Goal: Find contact information: Find contact information

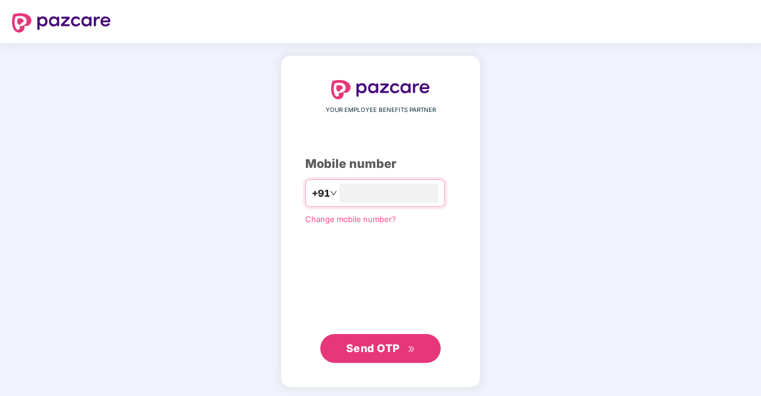
type input "**********"
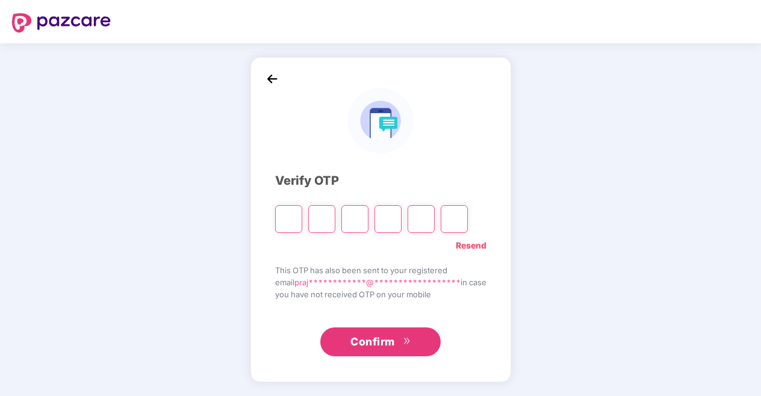
type input "*"
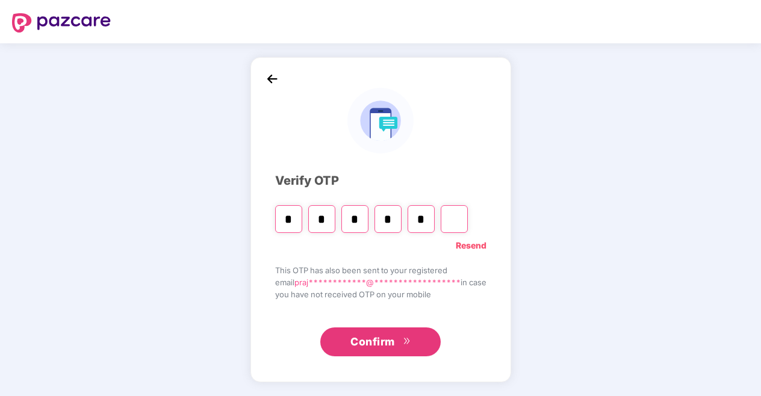
type input "*"
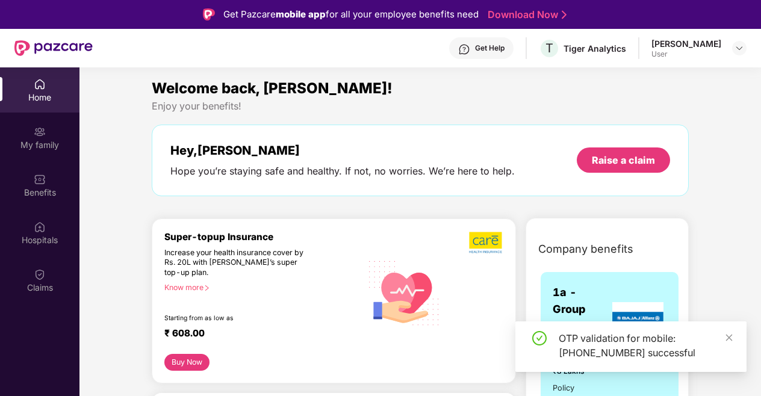
click at [483, 46] on div "Get Help" at bounding box center [490, 48] width 30 height 10
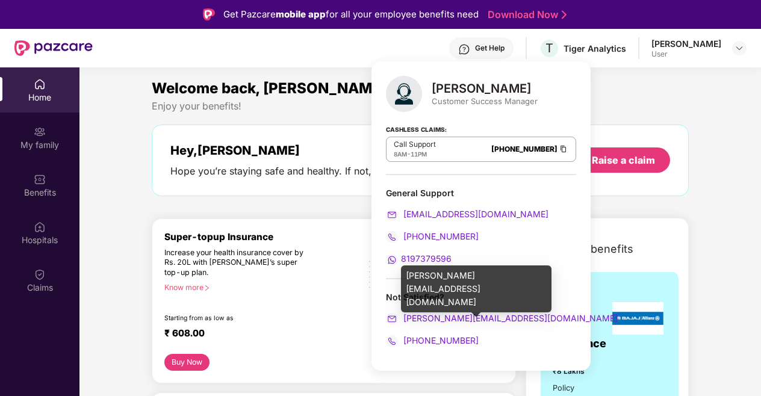
click at [421, 315] on span "[PERSON_NAME][EMAIL_ADDRESS][DOMAIN_NAME]" at bounding box center [509, 318] width 217 height 10
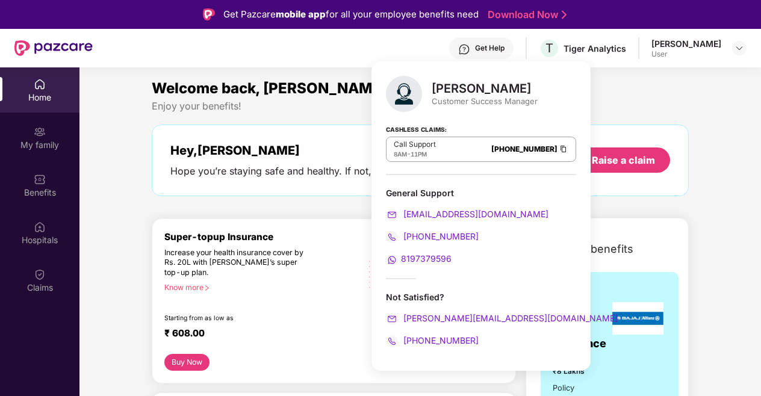
click at [613, 255] on span "Company benefits" at bounding box center [586, 249] width 95 height 17
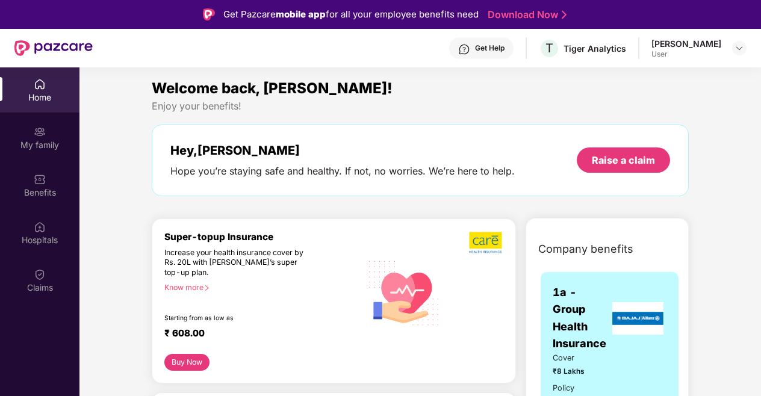
click at [463, 52] on img at bounding box center [464, 49] width 12 height 12
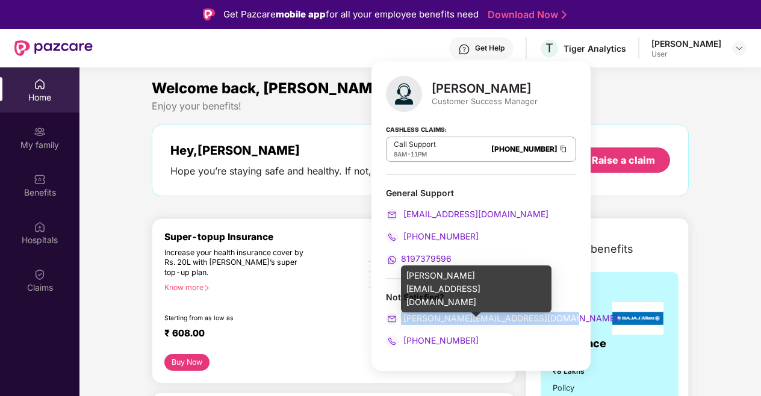
drag, startPoint x: 557, startPoint y: 316, endPoint x: 399, endPoint y: 316, distance: 157.8
click at [399, 316] on div "[PERSON_NAME][EMAIL_ADDRESS][DOMAIN_NAME]" at bounding box center [481, 318] width 190 height 13
copy span "[PERSON_NAME][EMAIL_ADDRESS][DOMAIN_NAME]"
